Goal: Information Seeking & Learning: Learn about a topic

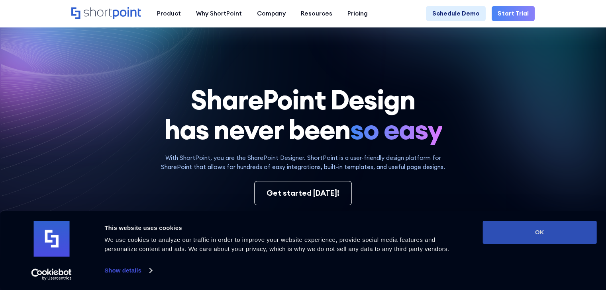
scroll to position [80, 0]
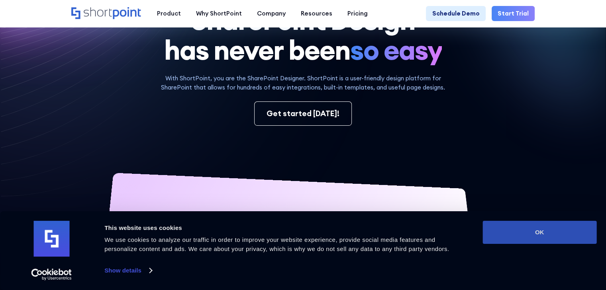
click at [557, 235] on button "OK" at bounding box center [539, 232] width 114 height 23
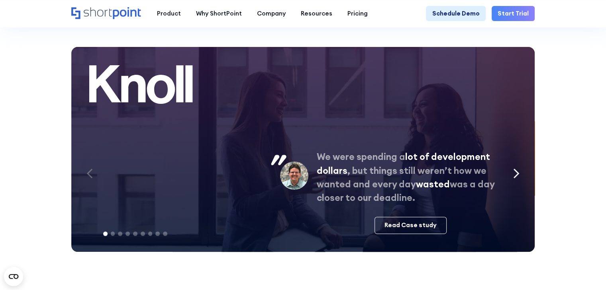
scroll to position [3424, 0]
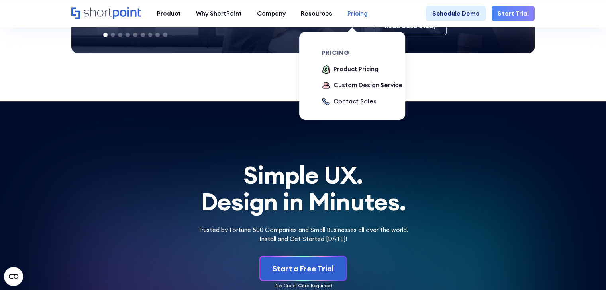
click at [348, 12] on div "Pricing" at bounding box center [357, 13] width 20 height 9
click at [347, 13] on div "Pricing" at bounding box center [357, 13] width 20 height 9
click at [363, 70] on div "Product Pricing" at bounding box center [355, 69] width 45 height 9
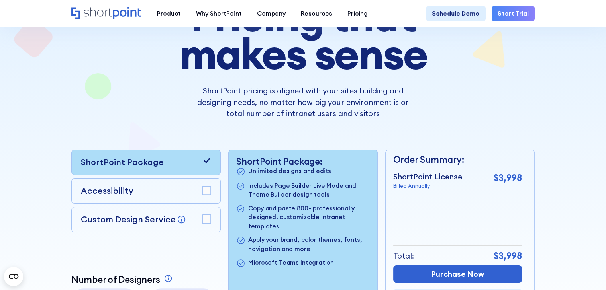
scroll to position [80, 0]
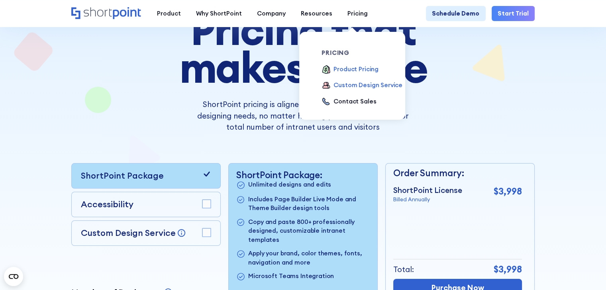
click at [350, 89] on div "Custom Design Service" at bounding box center [367, 85] width 69 height 9
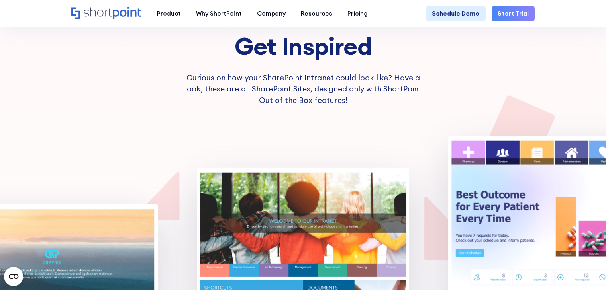
scroll to position [2269, 0]
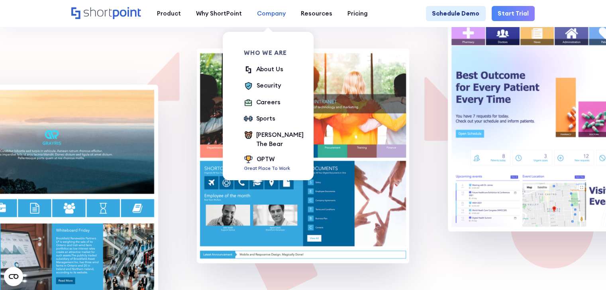
click at [268, 18] on div "Company" at bounding box center [271, 13] width 29 height 9
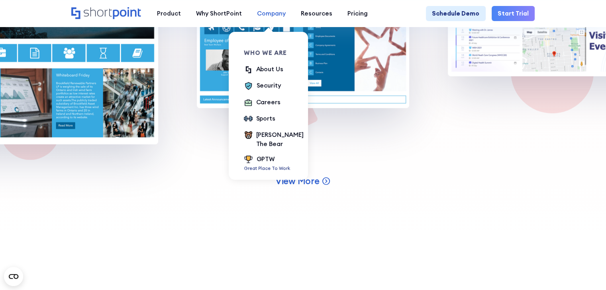
scroll to position [2428, 0]
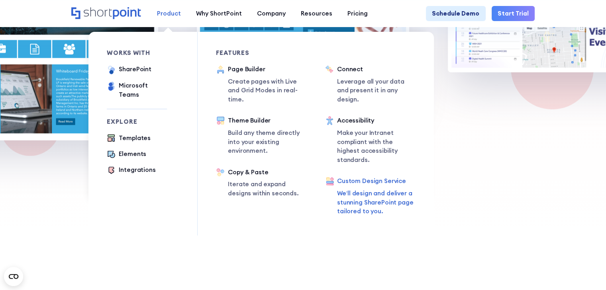
click at [173, 14] on div "Product" at bounding box center [169, 13] width 24 height 9
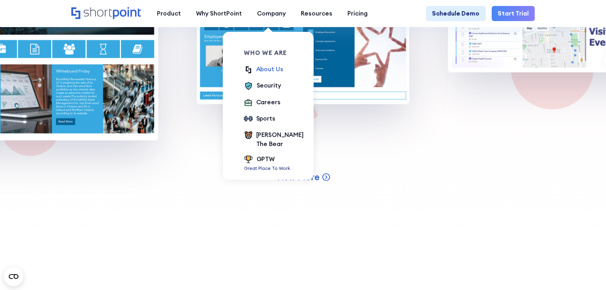
click at [266, 72] on div "About Us" at bounding box center [269, 69] width 27 height 9
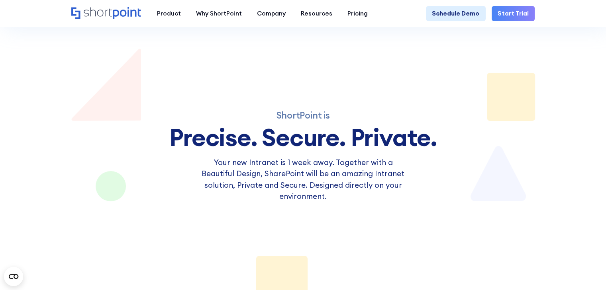
scroll to position [2906, 0]
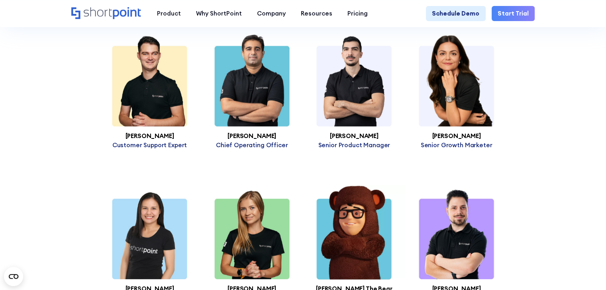
scroll to position [2229, 0]
